Goal: Task Accomplishment & Management: Manage account settings

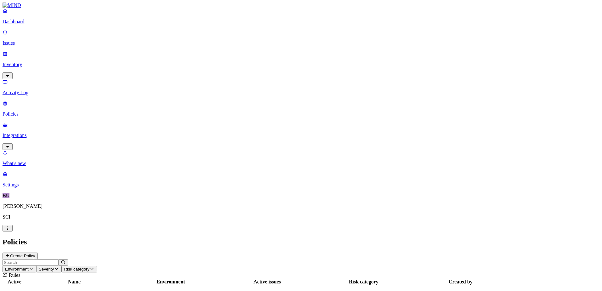
scroll to position [48, 0]
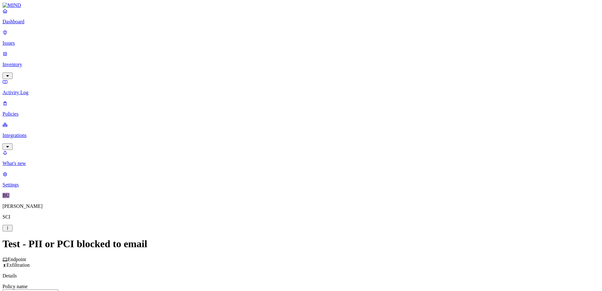
scroll to position [126, 0]
click at [276, 151] on label "Web Category" at bounding box center [274, 148] width 19 height 11
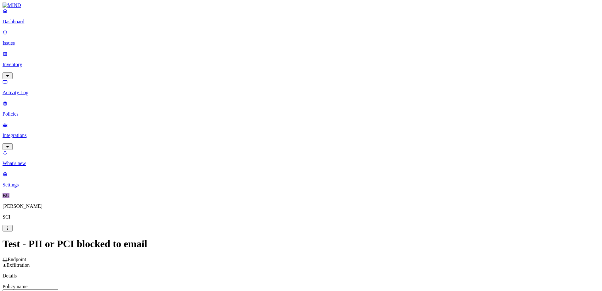
drag, startPoint x: 278, startPoint y: 78, endPoint x: 303, endPoint y: 78, distance: 25.2
click at [58, 289] on input "Test - PII or PCI blocked to email" at bounding box center [31, 292] width 56 height 7
type input "Test - PII or PCI blocked out to email"
